Goal: Find specific page/section: Find specific page/section

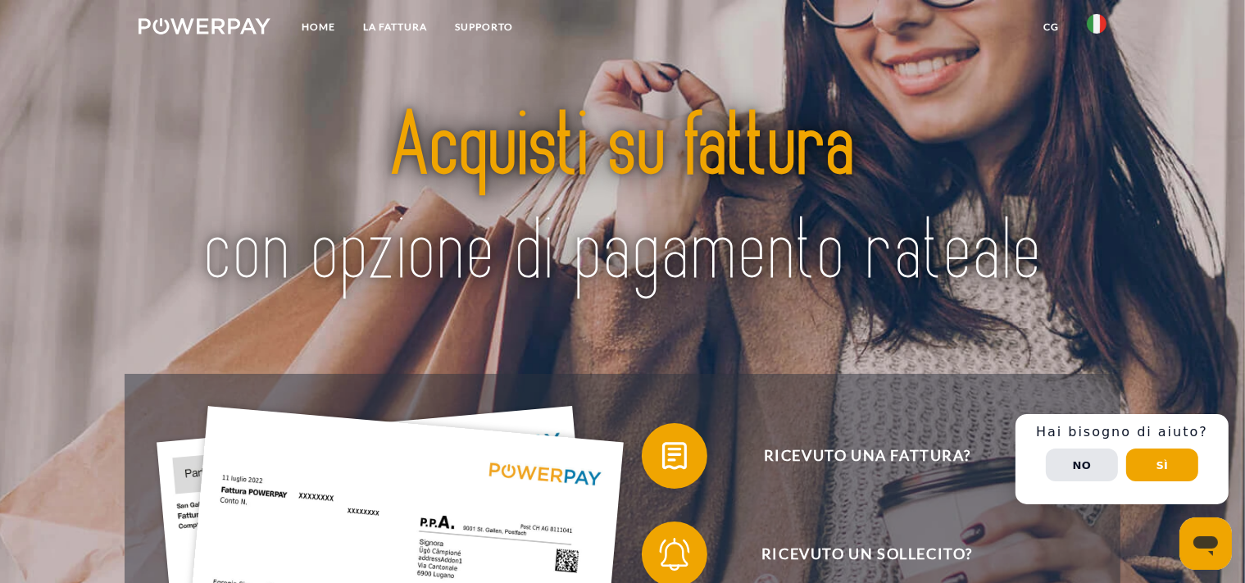
click at [1100, 25] on img at bounding box center [1096, 24] width 20 height 20
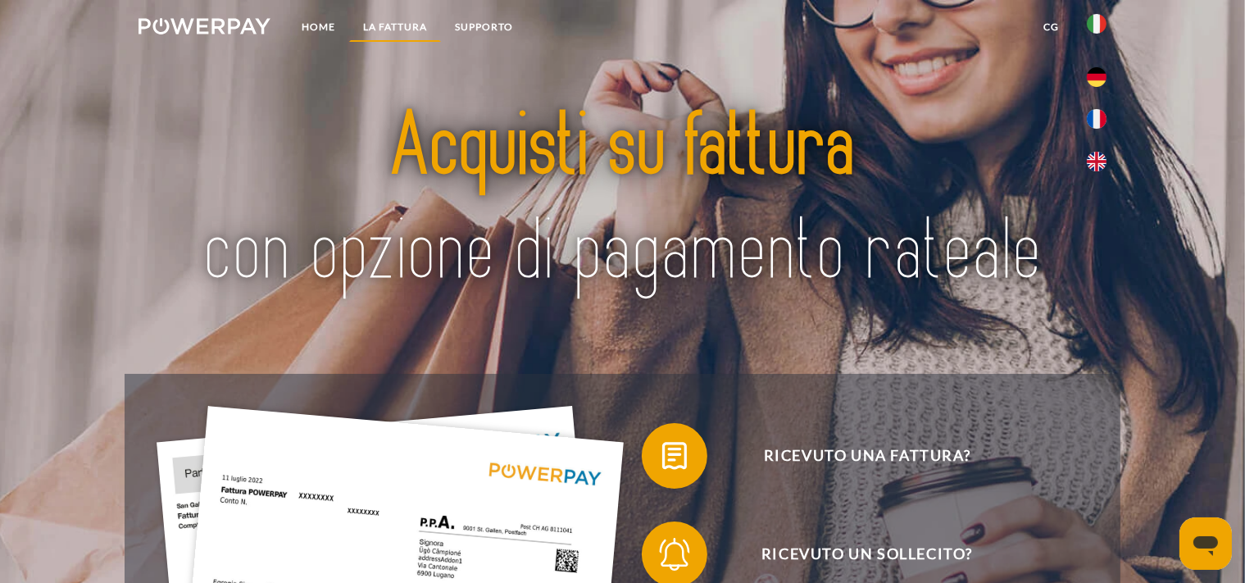
click at [359, 25] on link "LA FATTURA" at bounding box center [395, 26] width 92 height 29
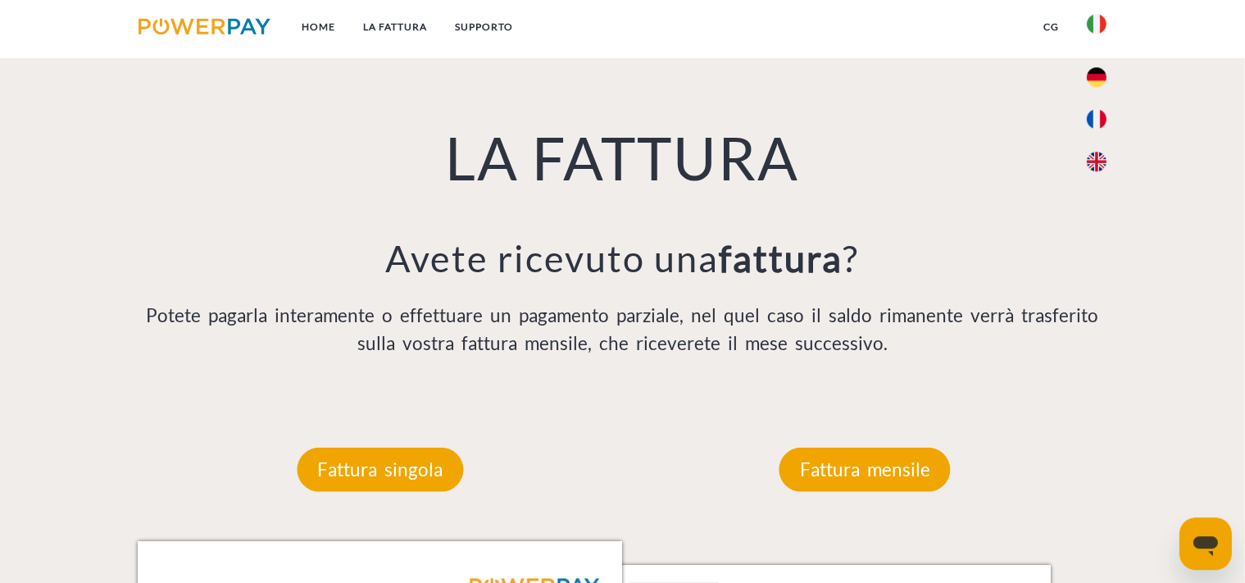
scroll to position [1143, 0]
click at [1047, 330] on p "Potete pagarla interamente o effettuare un pagamento parziale, nel quel caso il…" at bounding box center [622, 329] width 969 height 56
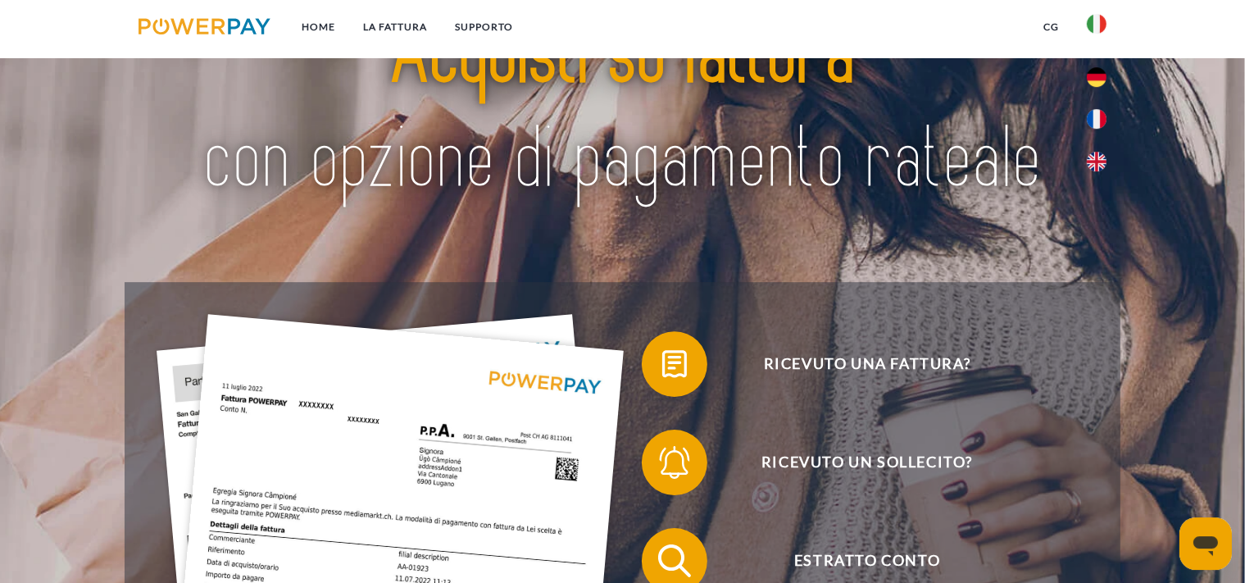
scroll to position [0, 0]
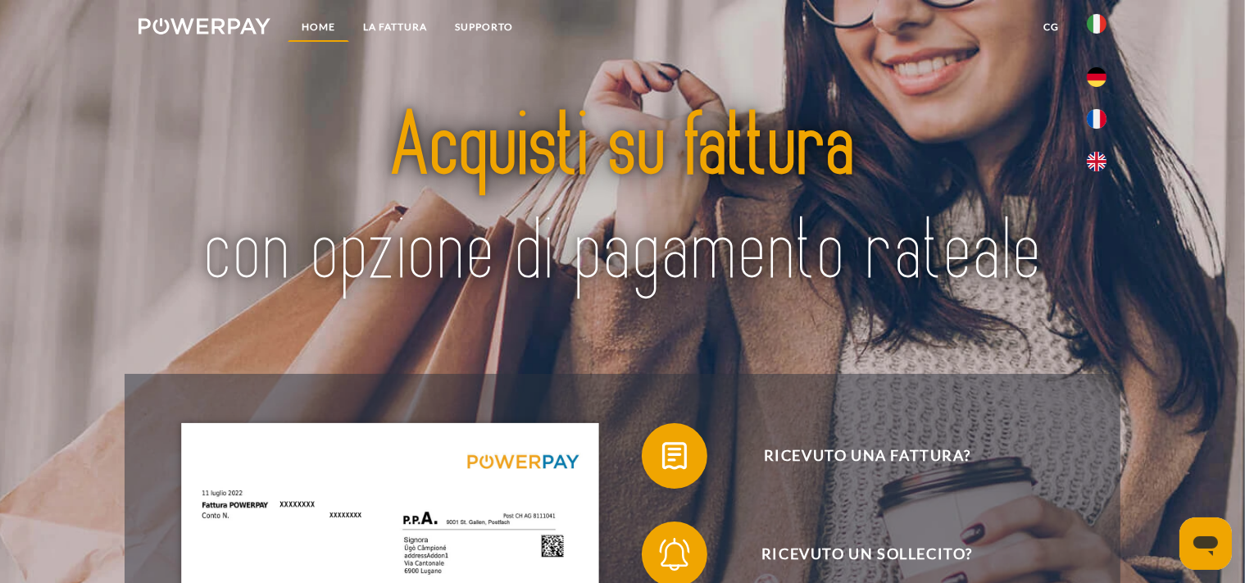
click at [306, 38] on link "Home" at bounding box center [318, 26] width 61 height 29
click at [306, 24] on link "Home" at bounding box center [318, 26] width 61 height 29
click at [319, 27] on link "Home" at bounding box center [318, 26] width 61 height 29
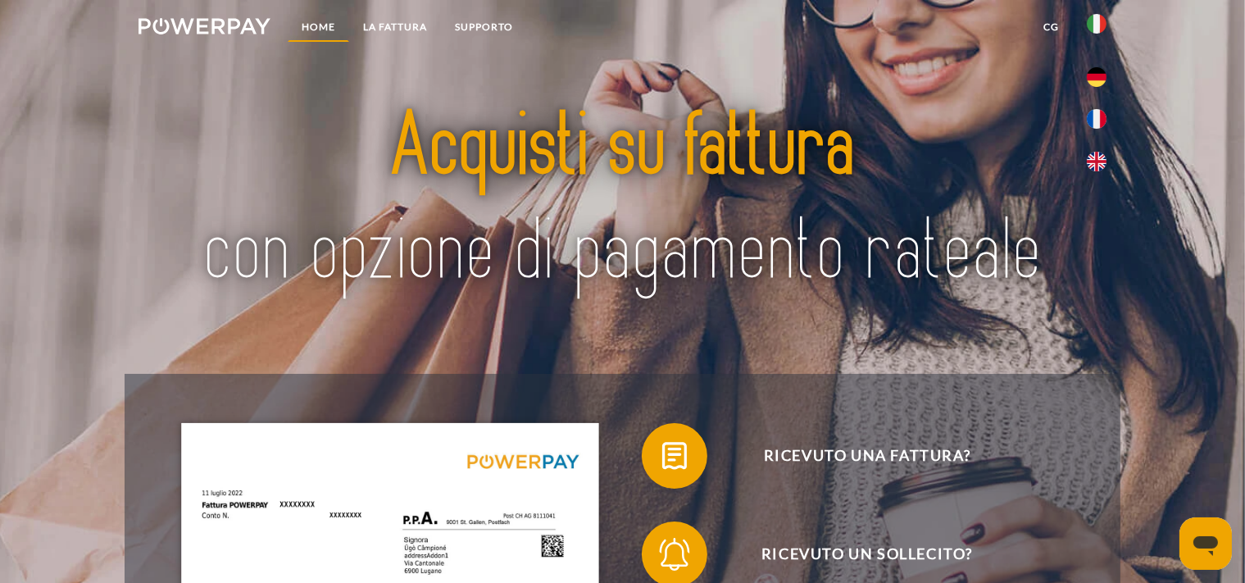
click at [319, 27] on link "Home" at bounding box center [318, 26] width 61 height 29
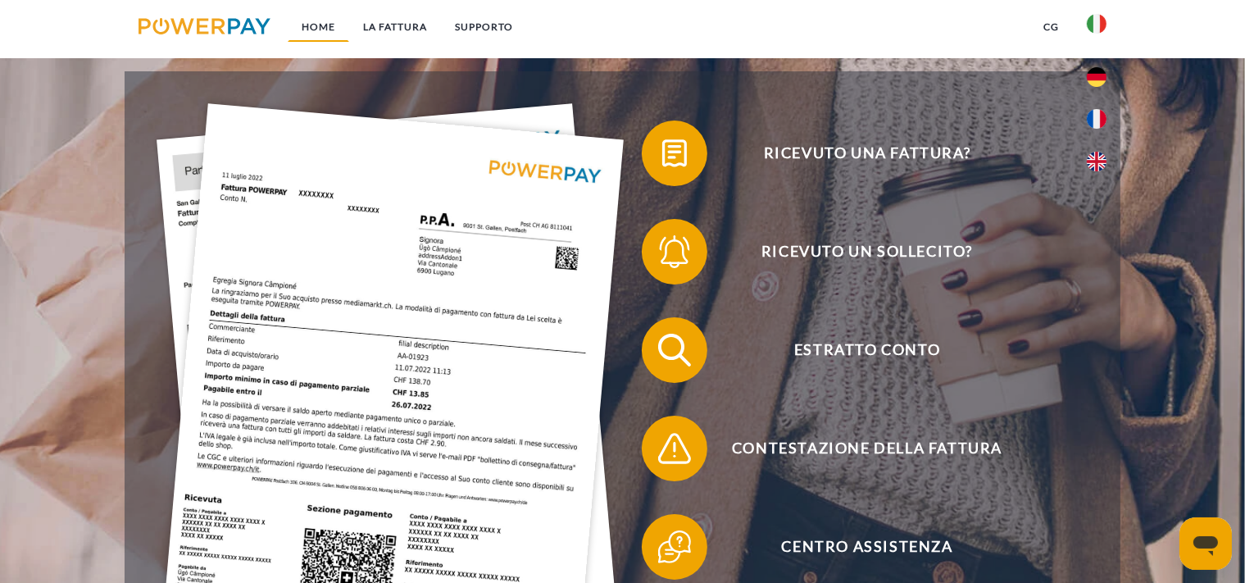
scroll to position [346, 0]
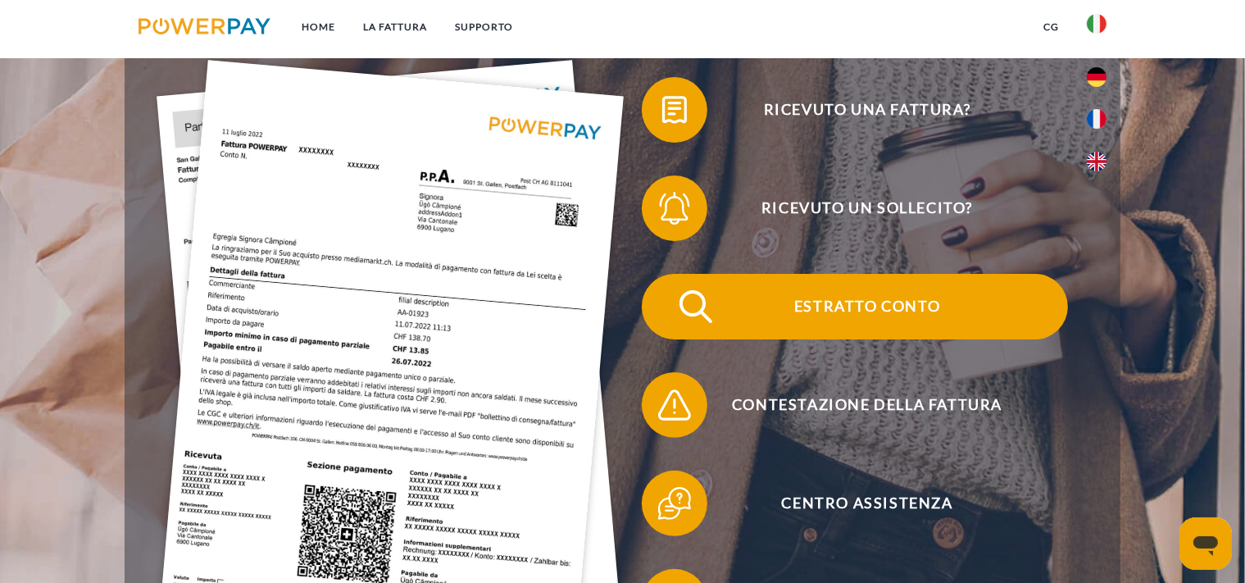
click at [845, 297] on span "Estratto conto" at bounding box center [866, 307] width 401 height 66
